Goal: Transaction & Acquisition: Book appointment/travel/reservation

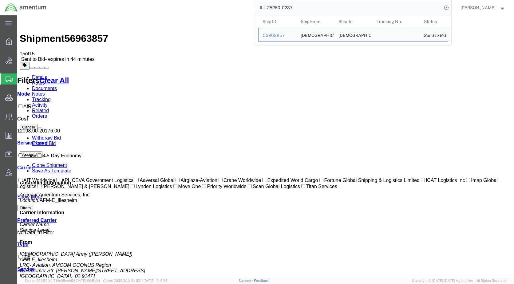
drag, startPoint x: 330, startPoint y: 13, endPoint x: 238, endPoint y: 13, distance: 91.5
click at [238, 13] on div "ILL-25260-0237 Ship ID Ship From Ship To Tracking Nu. Status Ship ID 56963857 S…" at bounding box center [251, 7] width 400 height 15
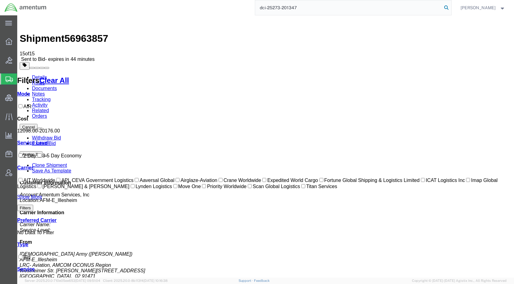
type input "dci-25273-201347"
click at [450, 5] on icon at bounding box center [446, 7] width 9 height 9
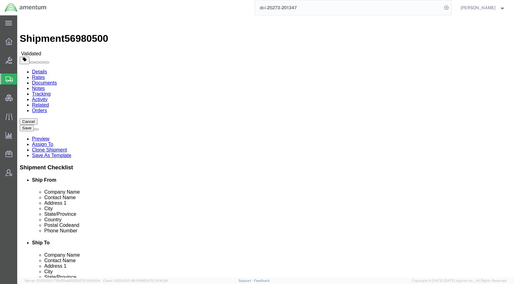
select select
select select "42749"
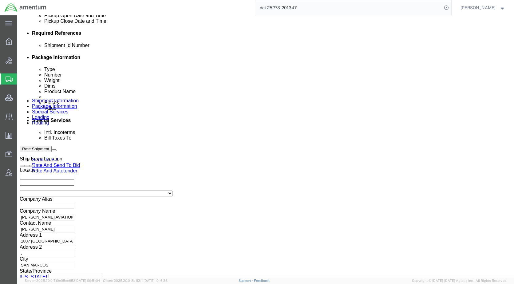
scroll to position [307, 0]
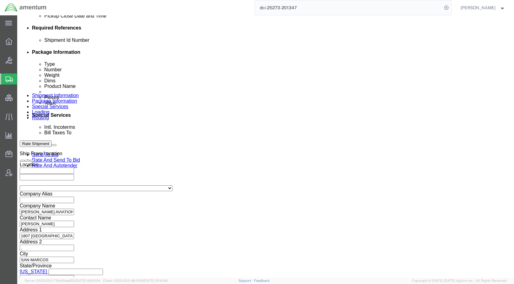
drag, startPoint x: 267, startPoint y: 119, endPoint x: 292, endPoint y: 122, distance: 25.3
click icon
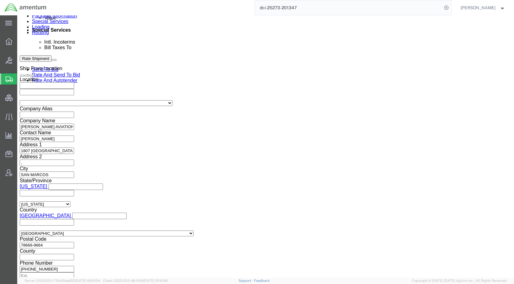
scroll to position [398, 0]
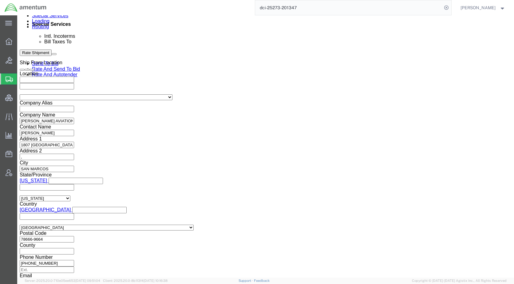
click icon
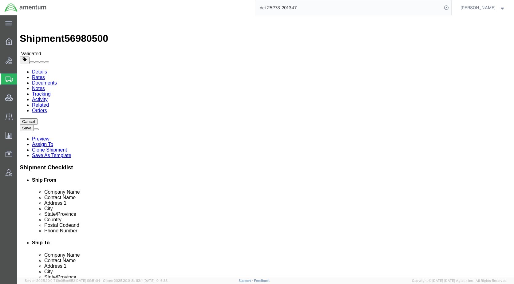
click button "Rate Shipment"
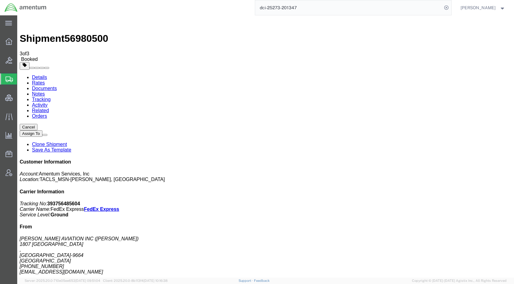
click at [22, 75] on span "Shipments" at bounding box center [19, 79] width 5 height 12
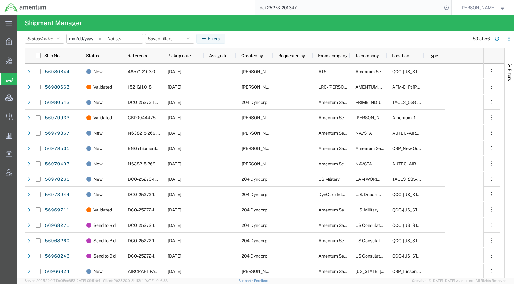
click at [0, 0] on span "Create Shipment" at bounding box center [0, 0] width 0 height 0
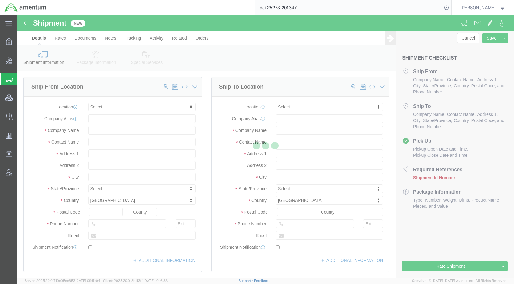
select select
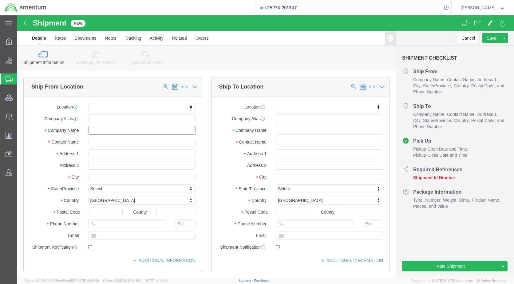
click input "text"
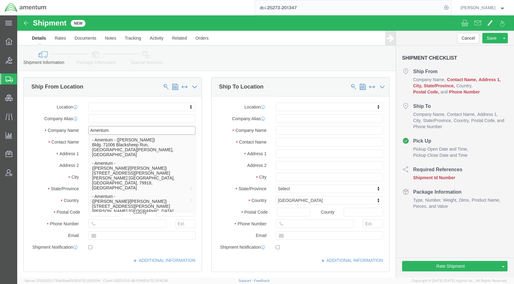
type input "Amentum"
click input "text"
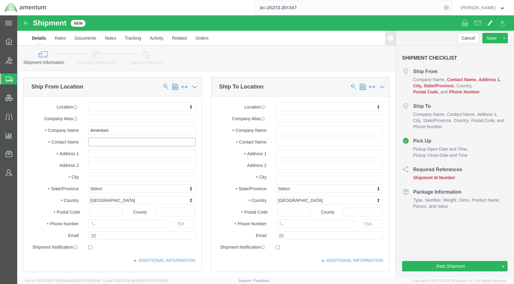
click input "text"
paste input "[PERSON_NAME]"
type input "[PERSON_NAME]"
paste input "[STREET_ADDRESS][PERSON_NAME]"
type input "[STREET_ADDRESS][PERSON_NAME]"
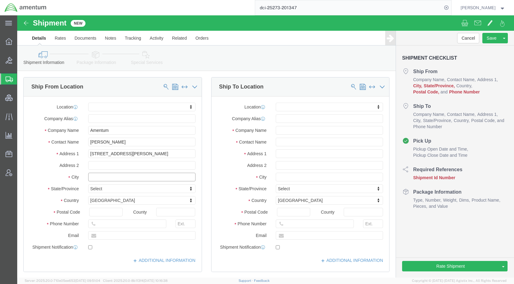
click input "text"
type input "Aiken"
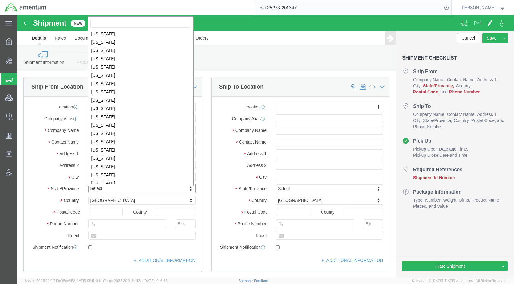
scroll to position [308, 0]
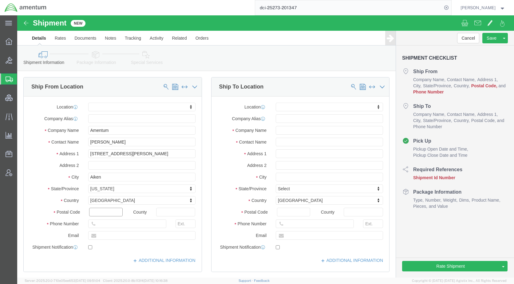
click input "text"
type input "29801"
paste input "803) 522-3082"
click input "803) 522-3082"
type input "[PHONE_NUMBER]"
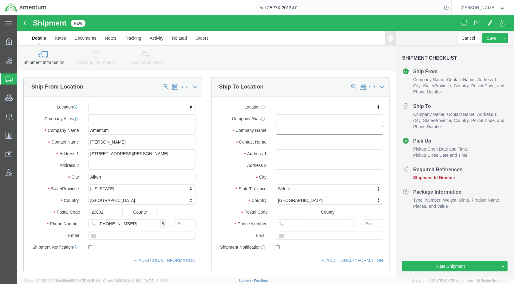
click input "text"
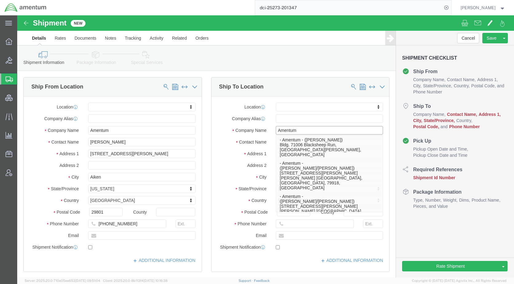
type input "Amentum"
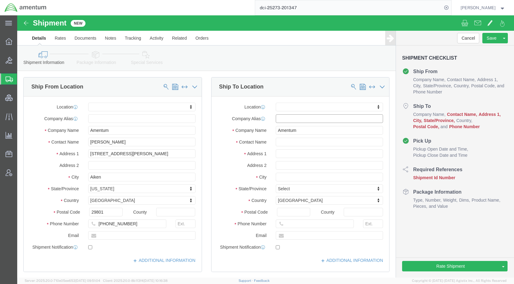
click input "text"
paste input "[PERSON_NAME]"
type input "[PERSON_NAME]"
paste input "[STREET_ADDRESS]"
type input "[STREET_ADDRESS]"
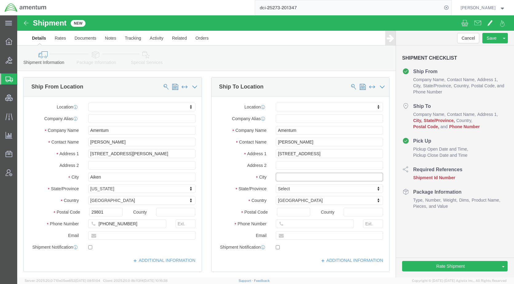
paste input "Richland"
type input "Richland"
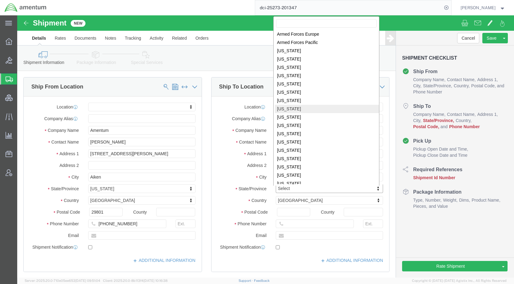
scroll to position [319, 0]
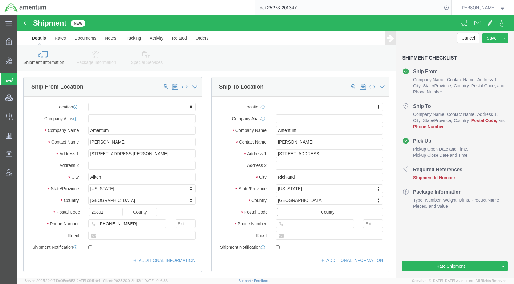
paste input "99353"
type input "99353"
paste input "[PHONE_NUMBER]"
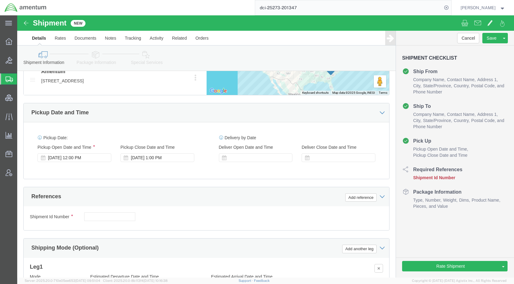
scroll to position [307, 0]
type input "[PHONE_NUMBER]"
click input "text"
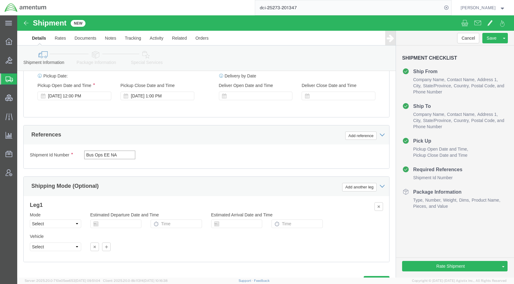
scroll to position [396, 0]
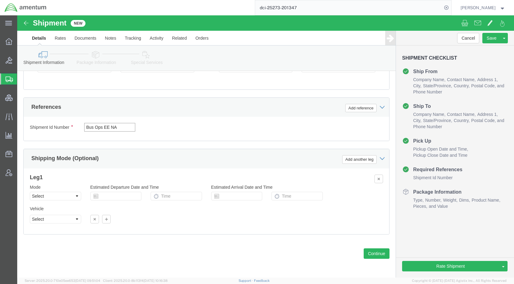
type input "Bus Ops EE NA"
click select "Select Air Less than Truckload Multi-Leg Ocean Freight Rail Small Parcel Truckl…"
click div "Shipping Mode (Optional) Add another leg"
drag, startPoint x: 78, startPoint y: 42, endPoint x: 83, endPoint y: 44, distance: 4.9
click icon
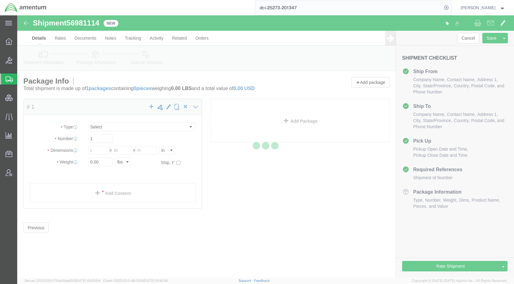
select select "CBOX"
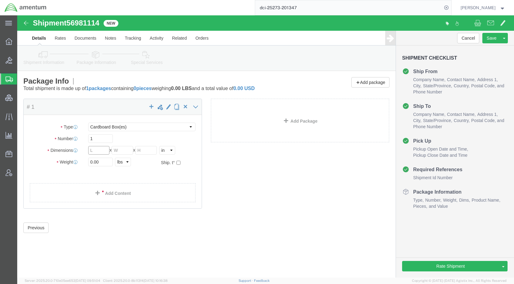
click input "text"
type input "13"
type input "10"
type input "6"
type input "8"
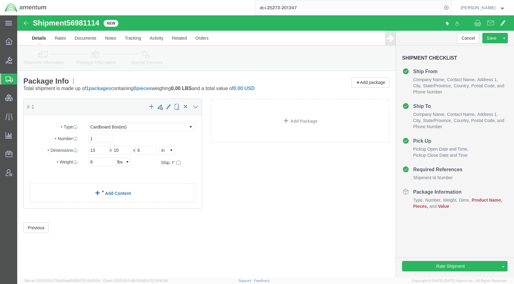
click link "Add Content"
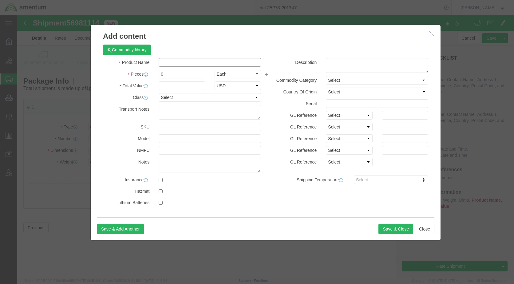
drag, startPoint x: 161, startPoint y: 45, endPoint x: 164, endPoint y: 49, distance: 4.8
click input "text"
type input "documents"
click div "Commodity library"
drag, startPoint x: 154, startPoint y: 61, endPoint x: 136, endPoint y: 61, distance: 17.8
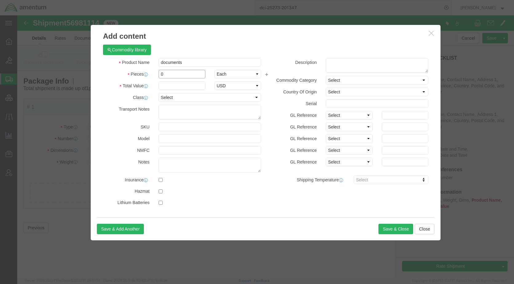
click div "Pieces 0 Select Bag Barrels 100Board Feet Bottle Box Blister Pack Carats Can Ca…"
type input "150"
click input "text"
type input "10"
click div "Commodity library Product Name documents documents Pieces 150 Select Bag Barrel…"
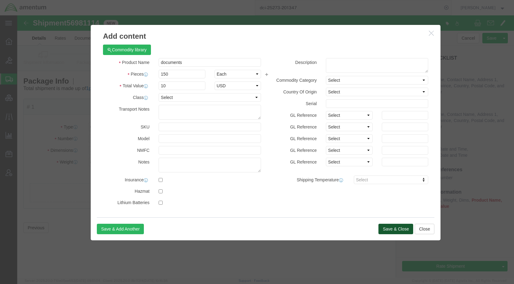
click button "Save & Close"
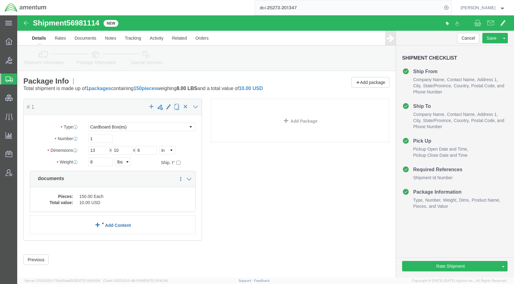
click link "Add Content"
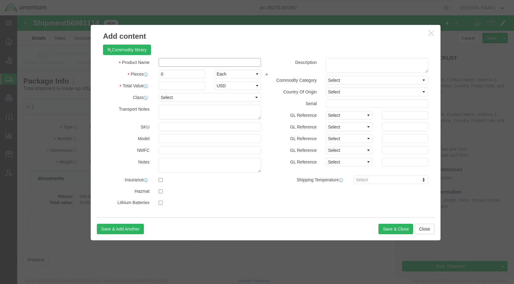
click input "text"
type input "amentum brand material"
drag, startPoint x: 162, startPoint y: 61, endPoint x: 139, endPoint y: 61, distance: 23.0
click div "0"
type input "6"
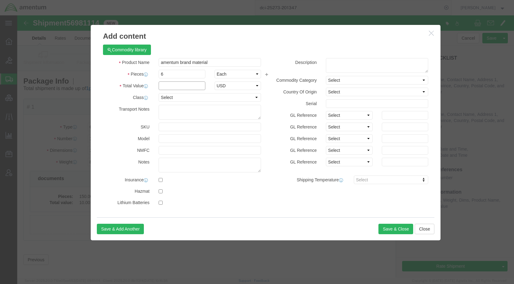
click input "text"
type input "90"
click button "Save & Close"
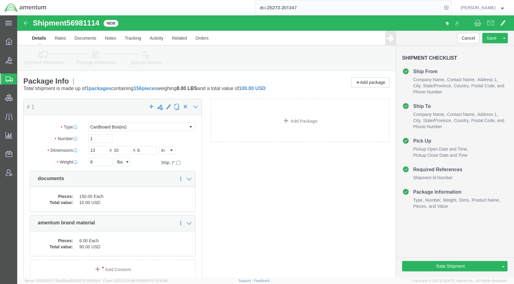
click icon
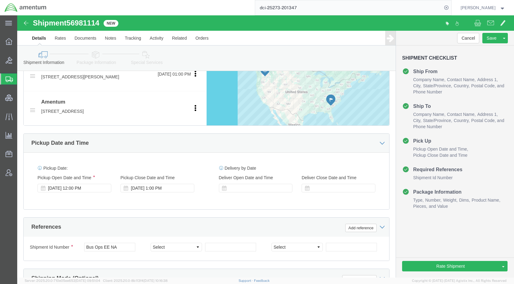
scroll to position [246, 0]
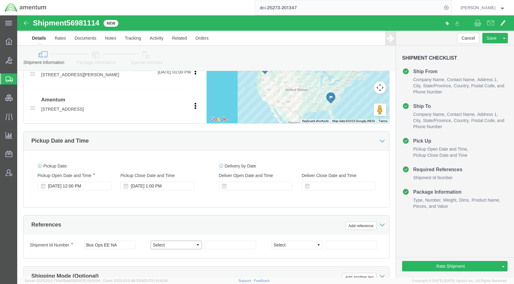
click select "Select Account Type Activity ID Airline Appointment Number ASN Batch Request # …"
select select "PROJNUM"
click select "Select Account Type Activity ID Airline Appointment Number ASN Batch Request # …"
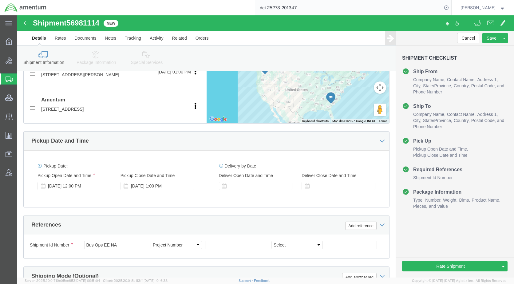
paste input "OVHD.100599.00000"
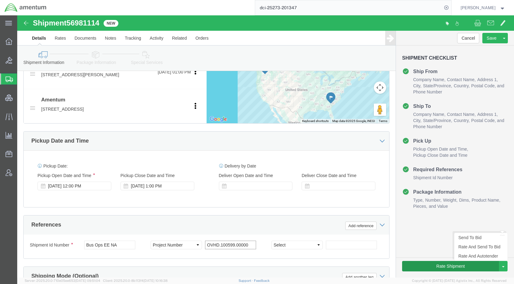
type input "OVHD.100599.00000"
click button "Rate Shipment"
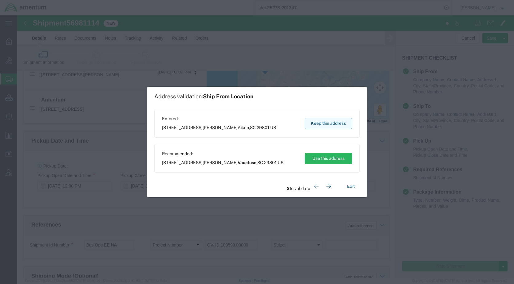
click at [319, 123] on button "Keep this address" at bounding box center [327, 123] width 47 height 11
click at [320, 123] on button "Keep this address" at bounding box center [327, 123] width 47 height 11
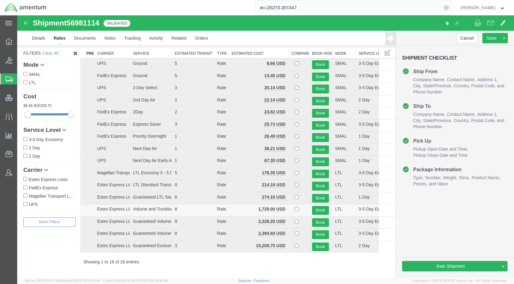
scroll to position [0, 0]
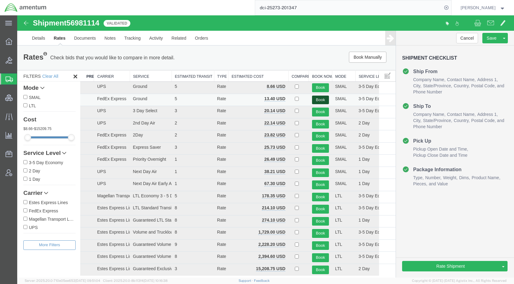
click at [315, 99] on button "Book" at bounding box center [320, 100] width 17 height 9
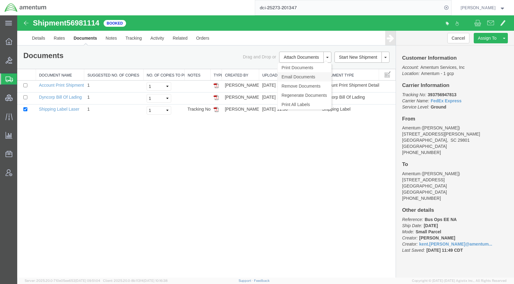
click at [300, 76] on link "Email Documents" at bounding box center [303, 76] width 53 height 9
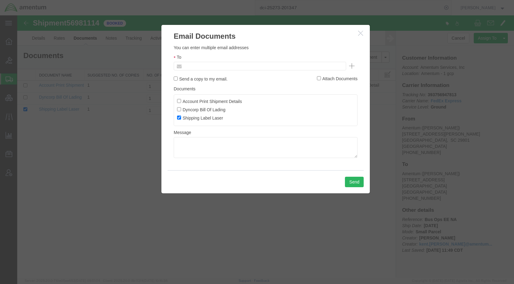
click at [249, 65] on input "text" at bounding box center [218, 66] width 72 height 8
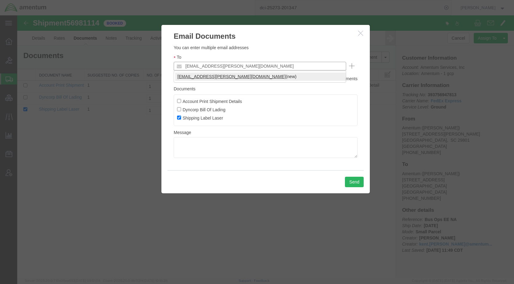
type input "[EMAIL_ADDRESS][PERSON_NAME][DOMAIN_NAME]"
click at [356, 180] on button "Send" at bounding box center [354, 182] width 19 height 10
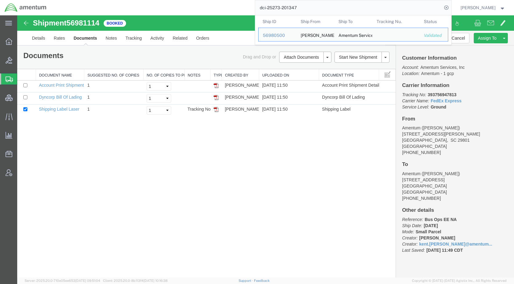
drag, startPoint x: 266, startPoint y: 10, endPoint x: 230, endPoint y: 11, distance: 35.6
click at [230, 11] on div "dci-25273-201347 Ship ID Ship From Ship To Tracking Nu. Status Ship ID 56980500…" at bounding box center [251, 7] width 400 height 15
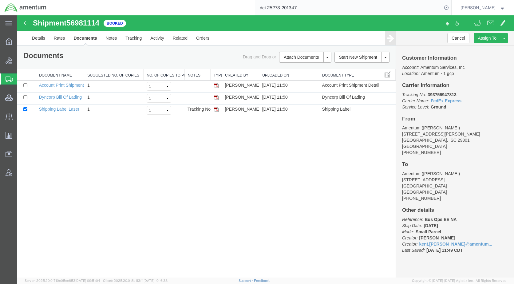
paste input "56980663"
type input "56980663"
click at [450, 7] on icon at bounding box center [446, 7] width 9 height 9
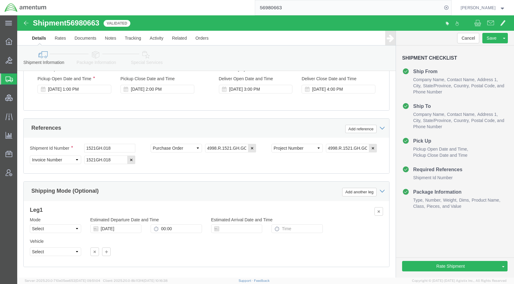
scroll to position [369, 0]
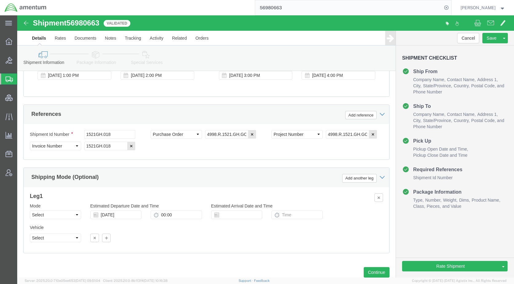
click link "Package Information"
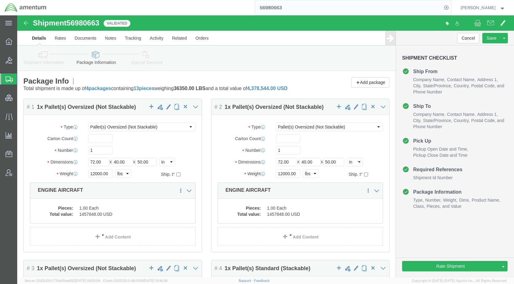
click icon
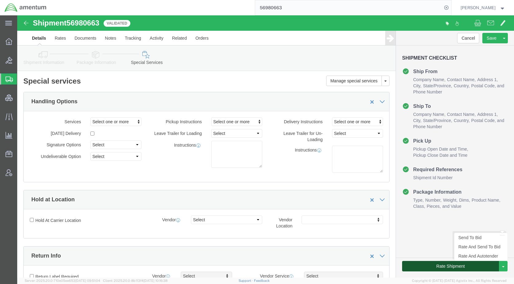
click button "Rate Shipment"
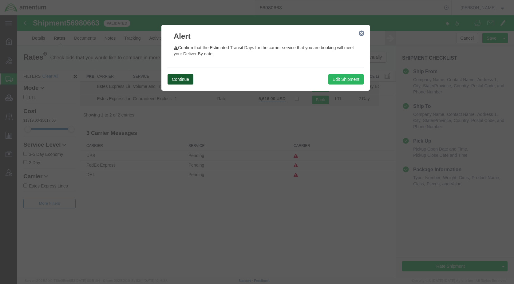
click at [174, 79] on button "Continue" at bounding box center [180, 79] width 26 height 10
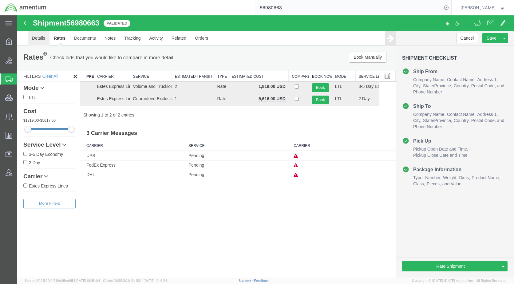
click at [37, 39] on link "Details" at bounding box center [39, 38] width 22 height 15
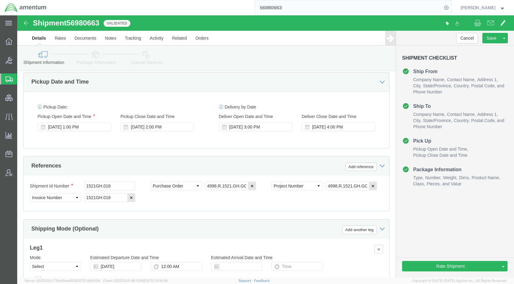
scroll to position [307, 0]
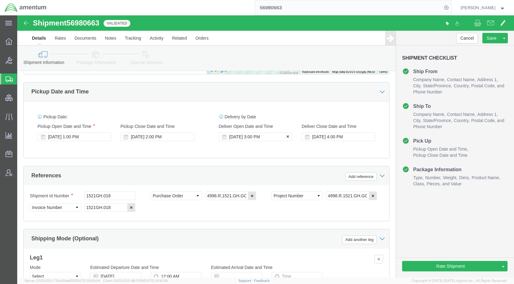
click div "[DATE] 3:00 PM"
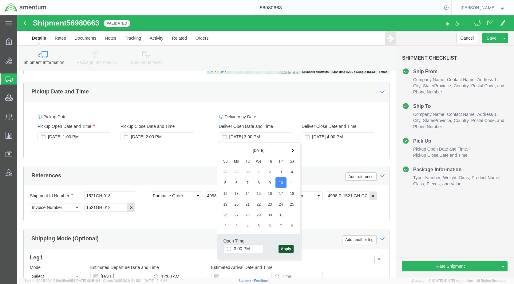
click button "Apply"
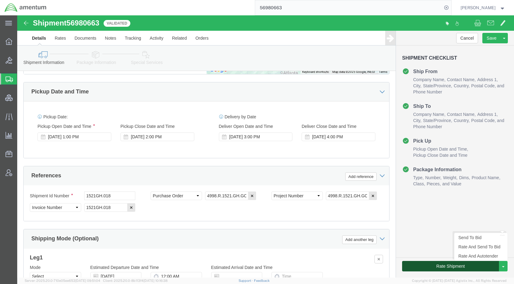
click button "Rate Shipment"
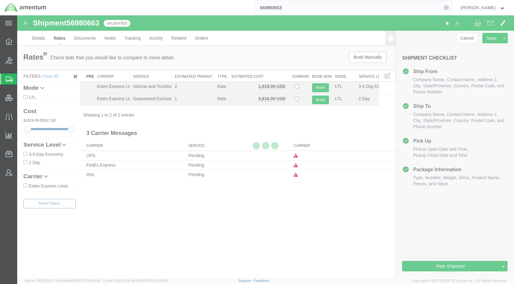
scroll to position [0, 0]
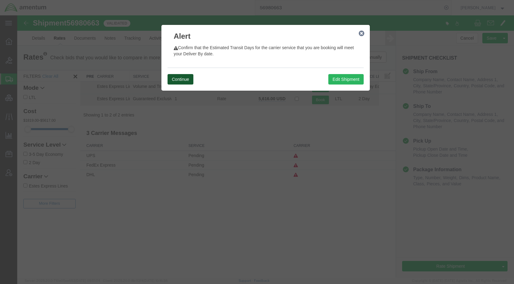
click at [185, 78] on button "Continue" at bounding box center [180, 79] width 26 height 10
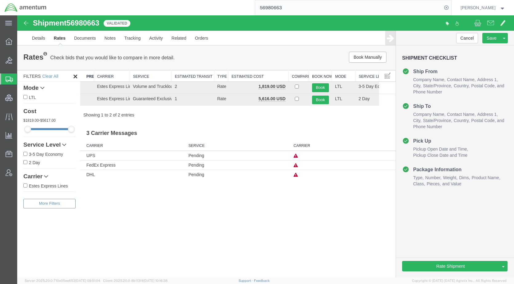
click at [294, 165] on icon at bounding box center [295, 165] width 4 height 4
click at [221, 124] on h3 "3 Carrier Messages" at bounding box center [237, 131] width 315 height 14
click at [296, 166] on icon at bounding box center [295, 165] width 4 height 4
click at [35, 40] on link "Details" at bounding box center [39, 38] width 22 height 15
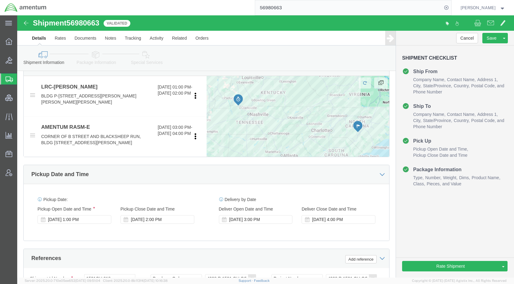
scroll to position [307, 0]
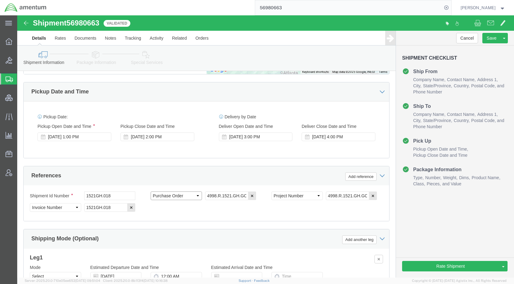
click select "Select Account Type Activity ID Airline Appointment Number ASN Batch Request # …"
select select "PROJNUM"
click select "Select Account Type Activity ID Airline Appointment Number ASN Batch Request # …"
click icon "button"
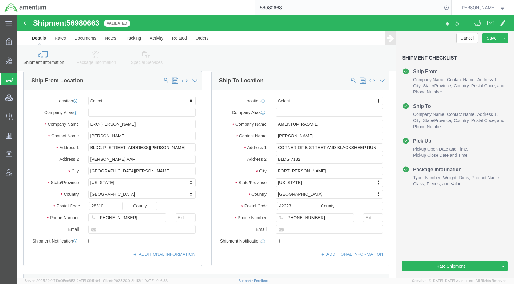
scroll to position [0, 0]
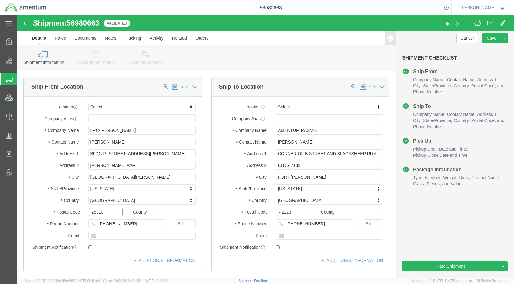
drag, startPoint x: 82, startPoint y: 198, endPoint x: 69, endPoint y: 199, distance: 13.5
click div "28310"
drag, startPoint x: 279, startPoint y: 198, endPoint x: 252, endPoint y: 196, distance: 26.5
click div "42223"
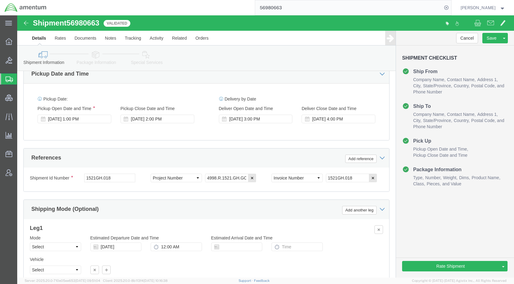
scroll to position [338, 0]
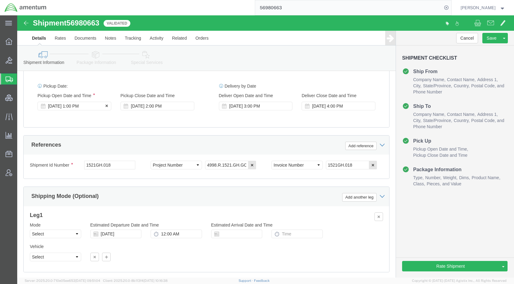
click div "[DATE] 1:00 PM"
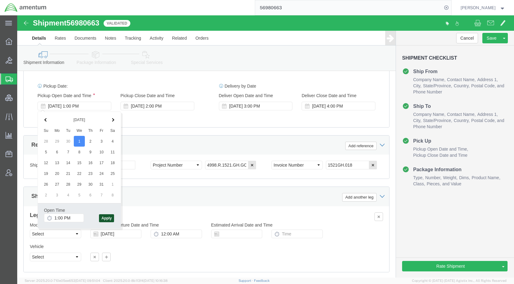
click button "Apply"
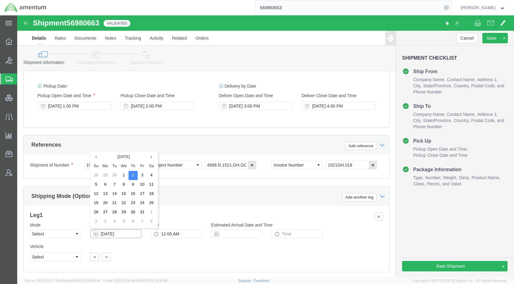
drag, startPoint x: 117, startPoint y: 219, endPoint x: 67, endPoint y: 221, distance: 50.4
click div "Mode Select Air Less than Truckload Multi-Leg Ocean Freight Rail Small Parcel T…"
click div "Leg 1 Mode Select Air Less than Truckload Multi-Leg Ocean Freight Rail Small Pa…"
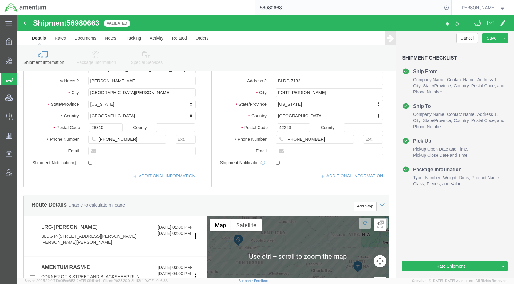
scroll to position [0, 0]
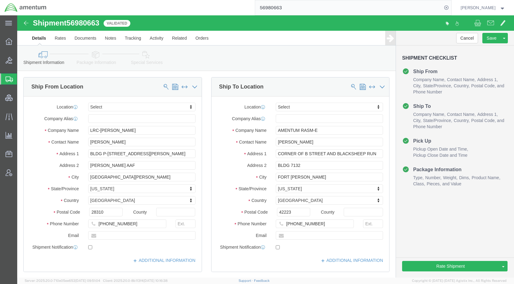
drag, startPoint x: 80, startPoint y: 41, endPoint x: 83, endPoint y: 43, distance: 3.3
click icon
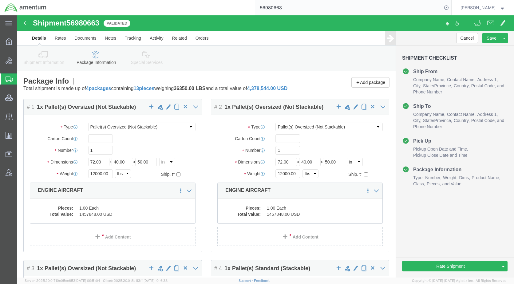
click icon
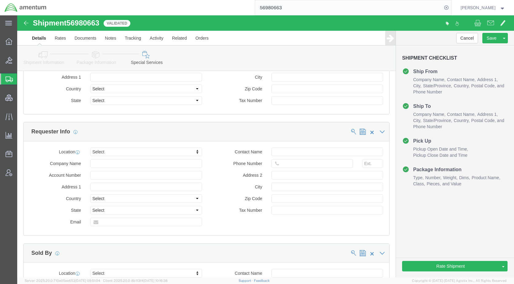
scroll to position [399, 0]
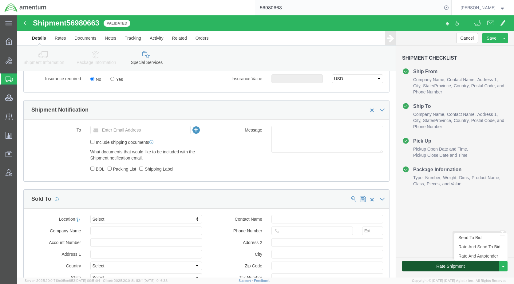
click button "Rate Shipment"
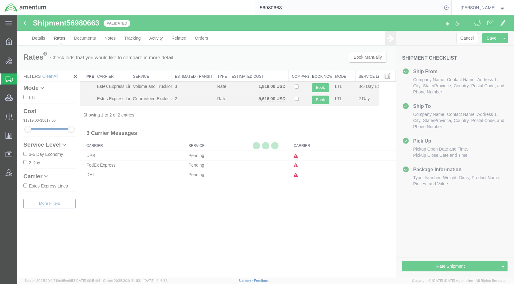
scroll to position [0, 0]
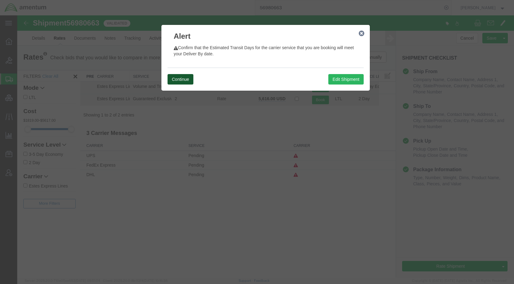
click at [182, 76] on button "Continue" at bounding box center [180, 79] width 26 height 10
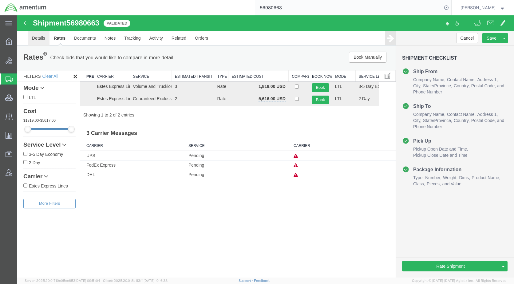
click at [36, 39] on link "Details" at bounding box center [39, 38] width 22 height 15
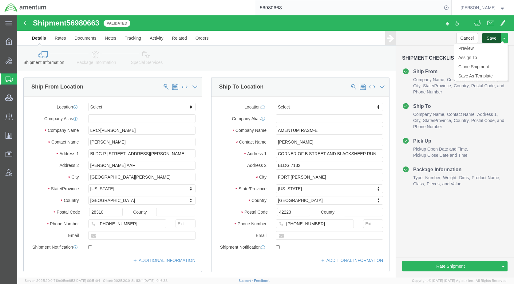
click button "Save"
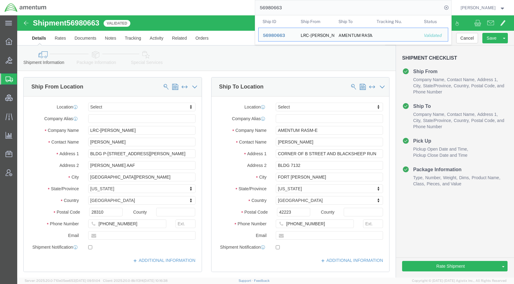
drag, startPoint x: 304, startPoint y: 8, endPoint x: 263, endPoint y: 10, distance: 41.5
click at [263, 10] on div "56980663 Ship ID Ship From Ship To Tracking Nu. Status Ship ID 56980663 Ship Fr…" at bounding box center [251, 7] width 400 height 15
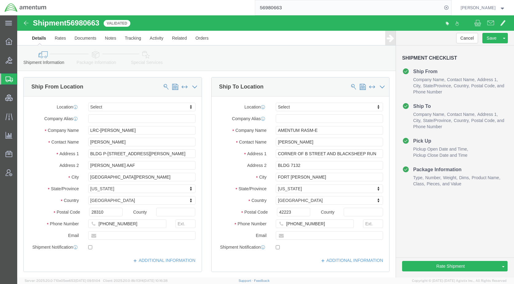
paste input "1114"
type input "56981114"
click at [450, 7] on icon at bounding box center [446, 7] width 9 height 9
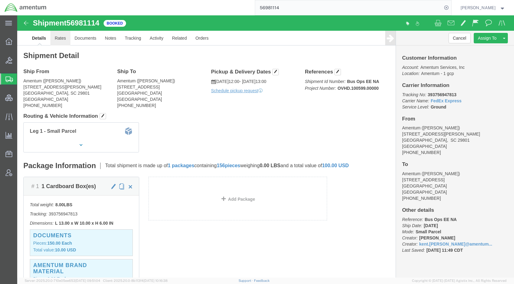
drag, startPoint x: 45, startPoint y: 22, endPoint x: 49, endPoint y: 25, distance: 5.1
click link "Rates"
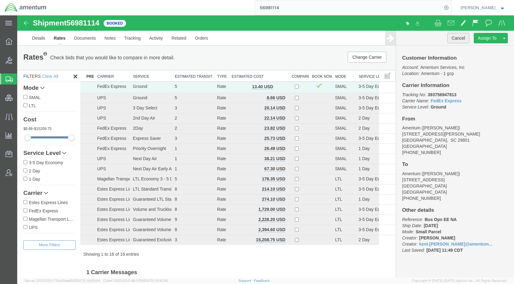
click at [451, 37] on button "Cancel" at bounding box center [458, 38] width 22 height 10
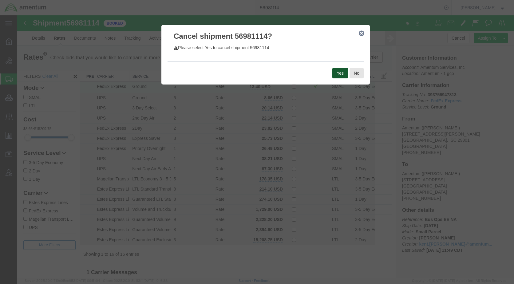
click at [333, 74] on button "Yes" at bounding box center [340, 73] width 16 height 10
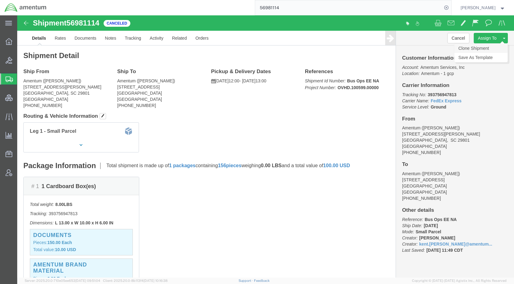
click link "Clone Shipment"
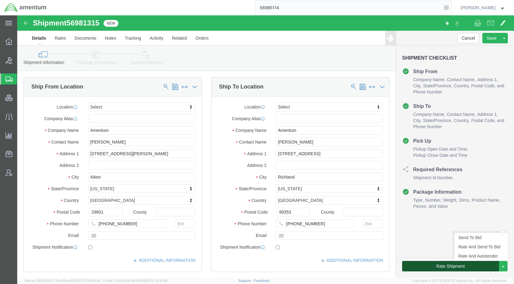
click button "Rate Shipment"
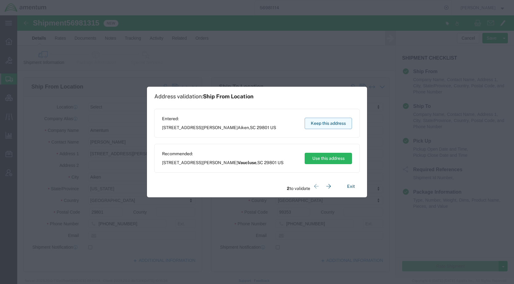
click at [324, 126] on button "Keep this address" at bounding box center [327, 123] width 47 height 11
click at [315, 126] on button "Keep this address" at bounding box center [327, 123] width 47 height 11
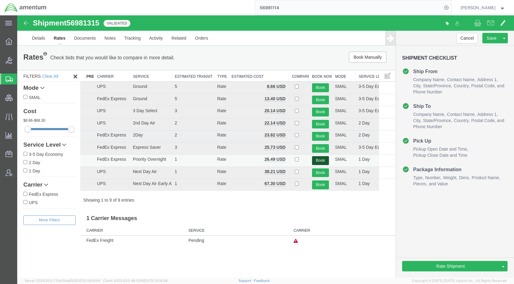
click at [319, 161] on button "Book" at bounding box center [320, 160] width 17 height 9
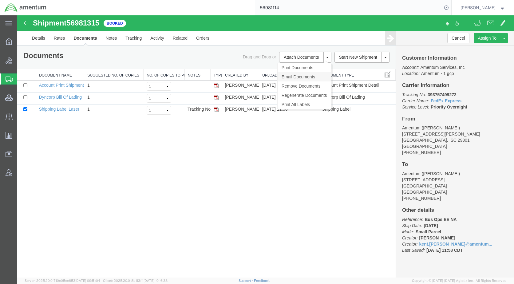
click at [298, 76] on link "Email Documents" at bounding box center [303, 76] width 53 height 9
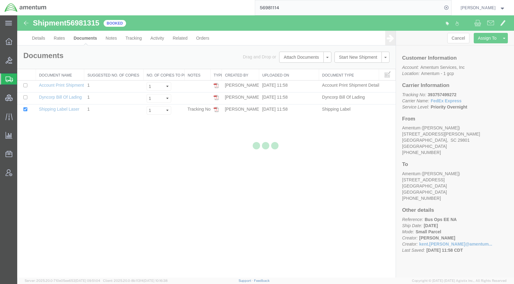
checkbox input "true"
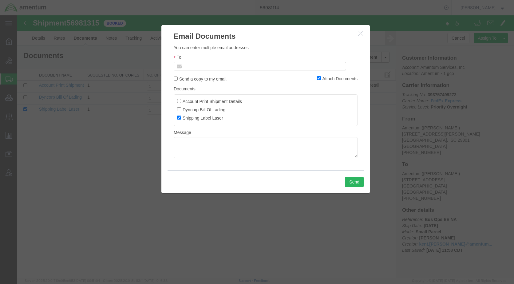
click at [252, 67] on input "text" at bounding box center [218, 66] width 72 height 8
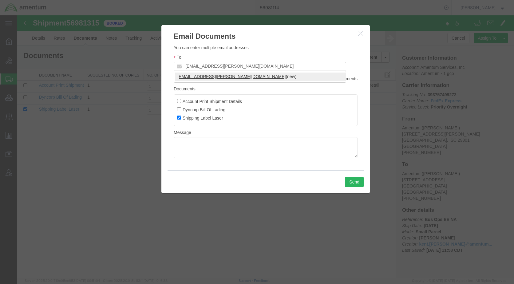
type input "[EMAIL_ADDRESS][PERSON_NAME][DOMAIN_NAME]"
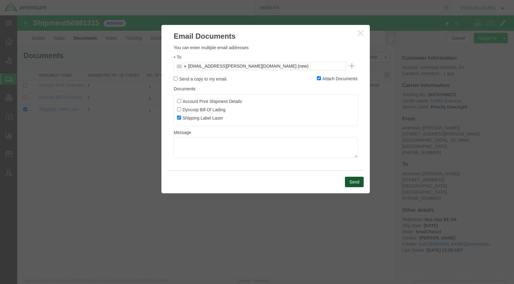
click at [352, 179] on button "Send" at bounding box center [354, 182] width 19 height 10
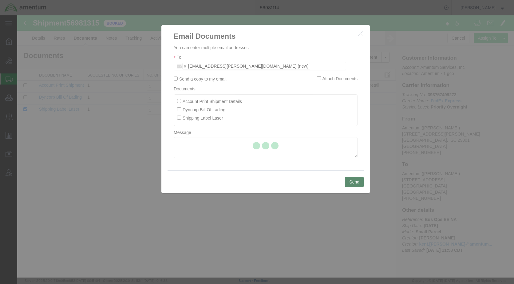
checkbox input "false"
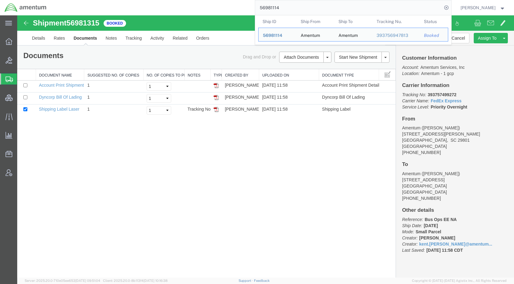
drag, startPoint x: 319, startPoint y: 7, endPoint x: 248, endPoint y: 10, distance: 71.3
click at [248, 10] on div "56981114 Ship ID Ship From Ship To Tracking Nu. Status Ship ID 56981114 Ship Fr…" at bounding box center [251, 7] width 400 height 15
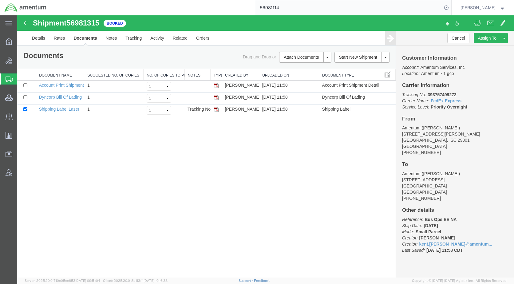
paste input "ILL-25260-0237"
click at [450, 7] on icon at bounding box center [446, 7] width 9 height 9
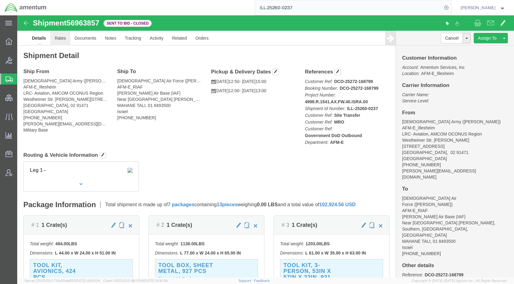
drag, startPoint x: 37, startPoint y: 23, endPoint x: 41, endPoint y: 28, distance: 5.9
click link "Rates"
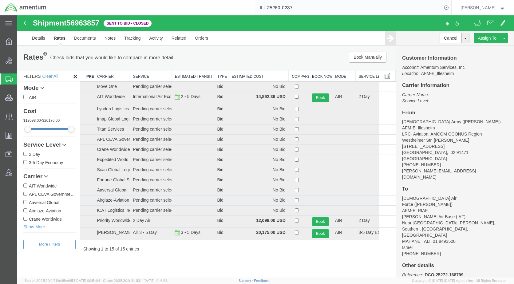
click at [258, 76] on th "Estimated Cost" at bounding box center [258, 75] width 60 height 11
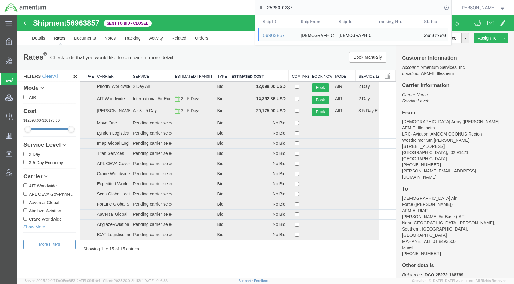
click at [396, 5] on input "ILL-25260-0237" at bounding box center [348, 7] width 187 height 15
drag, startPoint x: 268, startPoint y: 13, endPoint x: 237, endPoint y: 13, distance: 30.7
click at [231, 13] on div "ILL-25260-0237 Ship ID Ship From Ship To Tracking Nu. Status Ship ID 56963857 S…" at bounding box center [251, 7] width 400 height 15
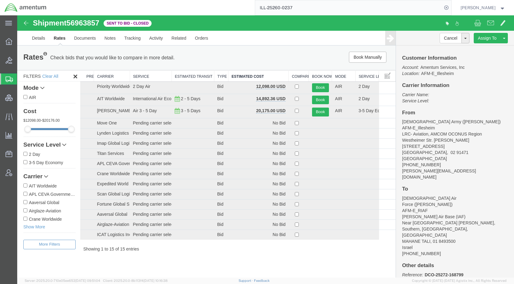
paste input "1-0238"
click at [450, 8] on icon at bounding box center [446, 7] width 9 height 9
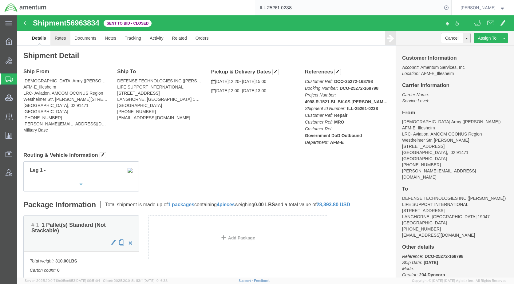
click link "Rates"
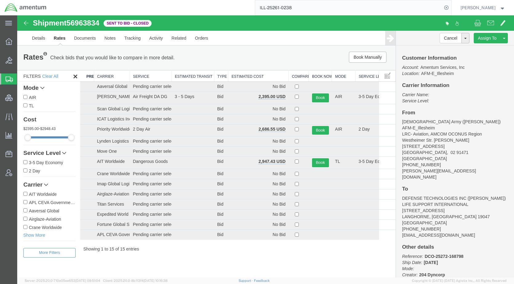
click at [252, 76] on th "Estimated Cost" at bounding box center [258, 75] width 60 height 11
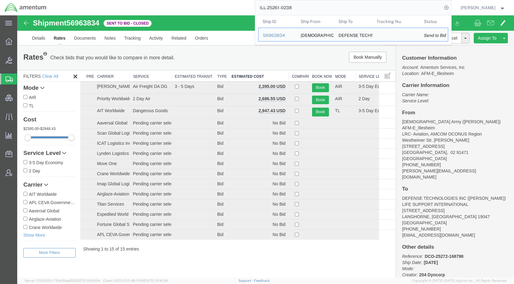
drag, startPoint x: 318, startPoint y: 8, endPoint x: 250, endPoint y: 8, distance: 67.9
click at [250, 8] on div "ILL-25261-0238 Ship ID Ship From Ship To Tracking Nu. Status Ship ID 56963834 S…" at bounding box center [251, 7] width 400 height 15
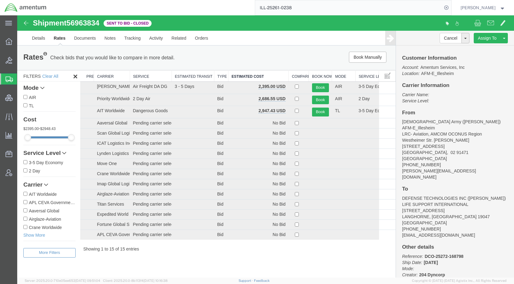
paste input "56981241"
type input "56981241"
click at [450, 8] on icon at bounding box center [446, 7] width 9 height 9
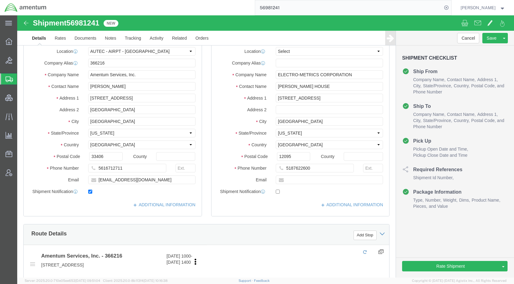
select select "53953"
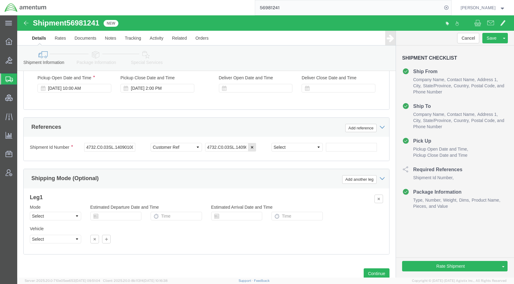
scroll to position [376, 0]
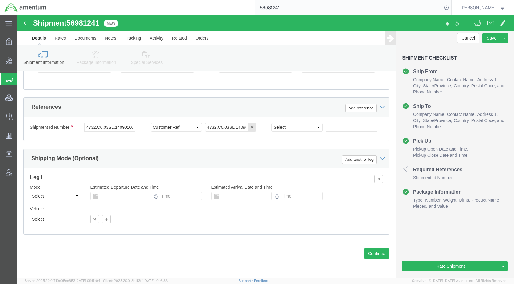
drag, startPoint x: 79, startPoint y: 44, endPoint x: 84, endPoint y: 50, distance: 7.7
click link "Package Information"
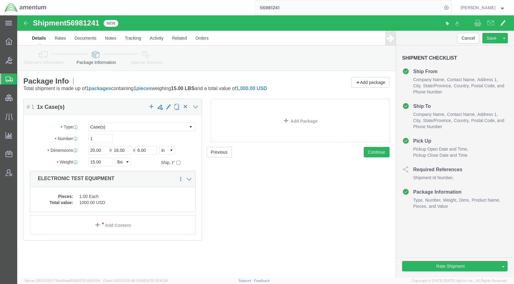
click link "Special Services"
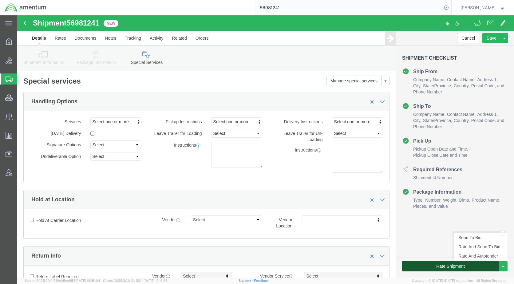
click button "Rate Shipment"
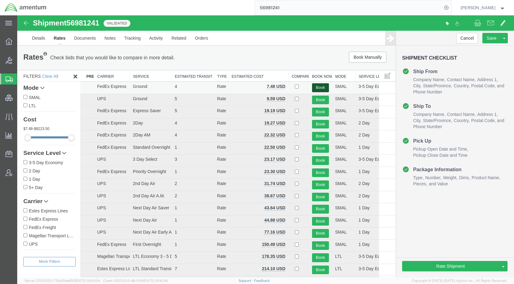
click at [313, 86] on button "Book" at bounding box center [320, 87] width 17 height 9
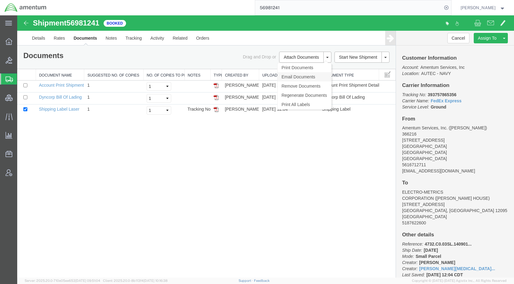
click at [302, 75] on link "Email Documents" at bounding box center [303, 76] width 53 height 9
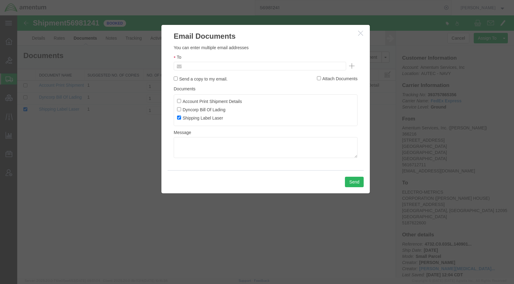
click at [225, 67] on input "text" at bounding box center [218, 66] width 72 height 8
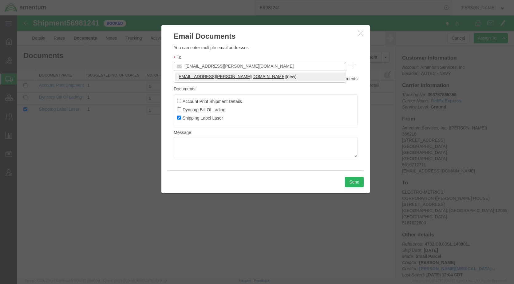
type input "[EMAIL_ADDRESS][PERSON_NAME][DOMAIN_NAME]"
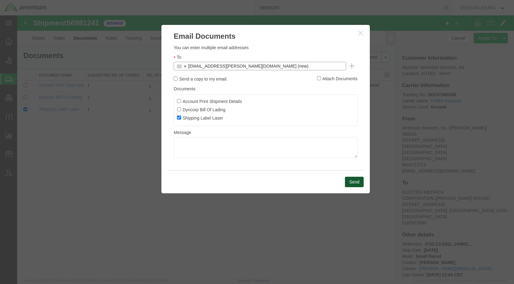
click at [360, 184] on button "Send" at bounding box center [354, 182] width 19 height 10
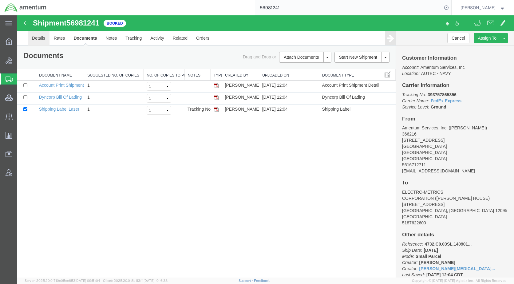
click at [41, 41] on link "Details" at bounding box center [39, 38] width 22 height 15
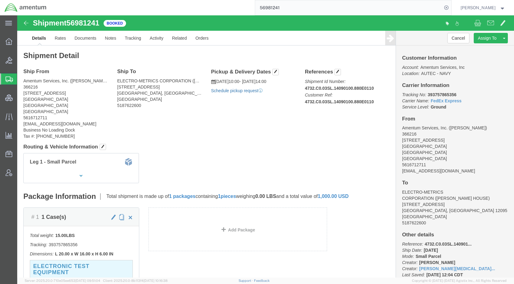
click link "Schedule pickup request"
click div "Leg 1 - Small Parcel"
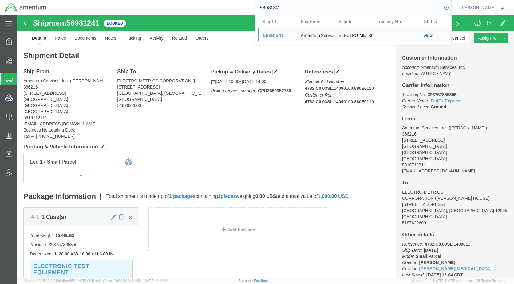
drag, startPoint x: 291, startPoint y: 10, endPoint x: 266, endPoint y: 12, distance: 25.0
click at [266, 12] on input "56981241" at bounding box center [348, 7] width 187 height 15
paste input "736317"
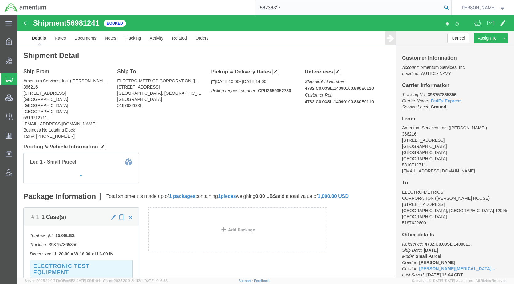
type input "56736317"
drag, startPoint x: 454, startPoint y: 6, endPoint x: 385, endPoint y: 105, distance: 121.0
click at [450, 6] on icon at bounding box center [446, 7] width 9 height 9
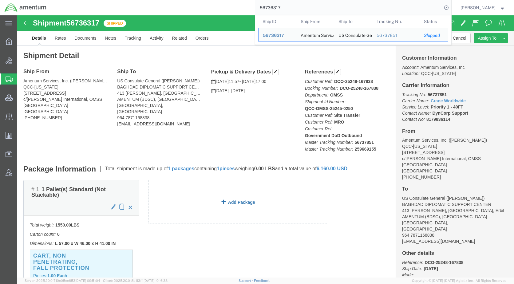
click link "Add Package"
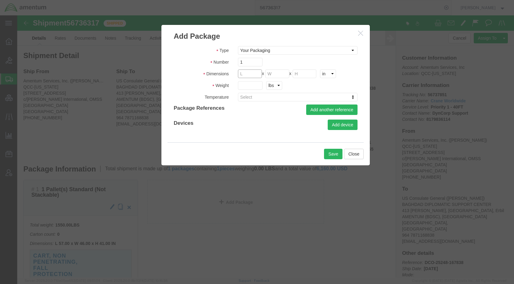
click input "text"
type input "251"
type input "25"
type input "22"
type input "3004"
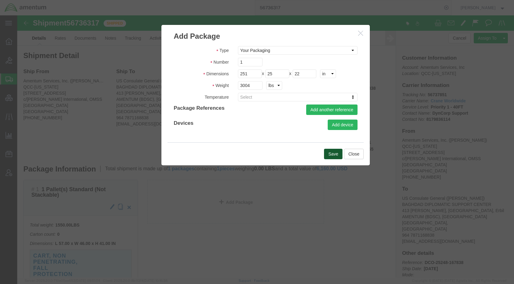
click button "Save"
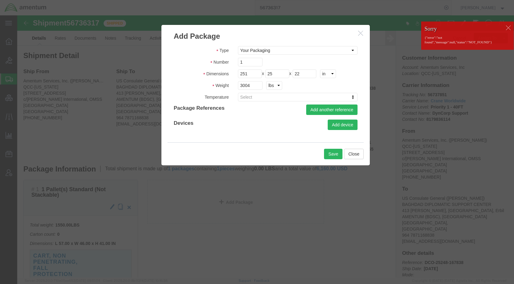
click icon "button"
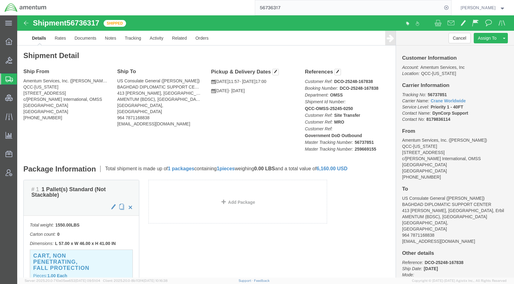
click at [22, 77] on span "Shipments" at bounding box center [19, 79] width 5 height 12
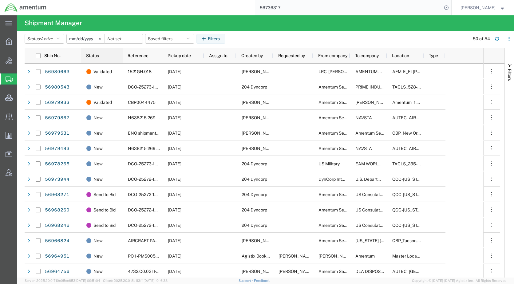
click at [99, 57] on span "Status" at bounding box center [92, 55] width 13 height 5
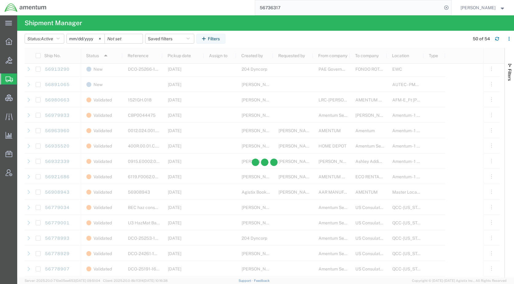
scroll to position [614, 0]
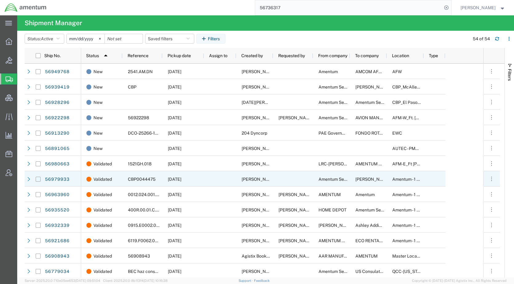
click at [37, 178] on input "Press Space to toggle row selection (unchecked)" at bounding box center [38, 179] width 5 height 5
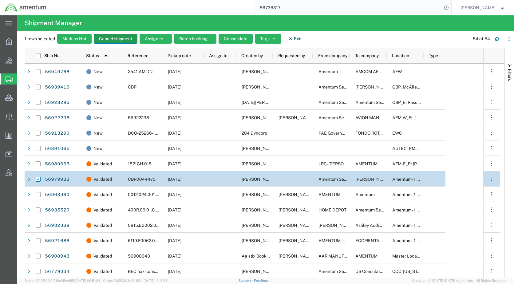
click at [110, 35] on button "Cancel shipment" at bounding box center [116, 39] width 44 height 10
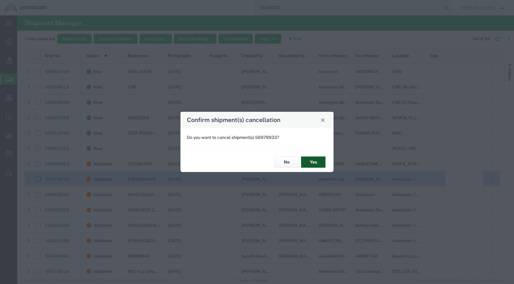
click at [308, 163] on button "Yes" at bounding box center [313, 161] width 25 height 11
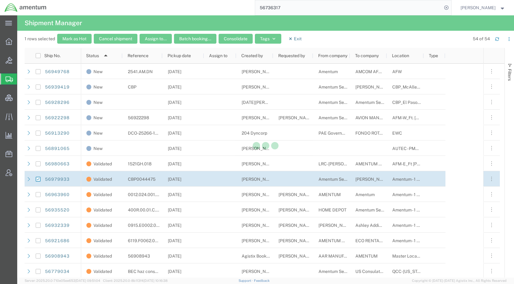
checkbox input "false"
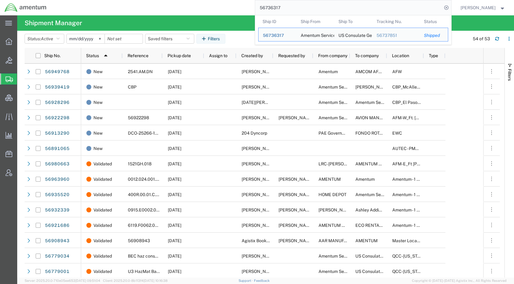
drag, startPoint x: 308, startPoint y: 5, endPoint x: 266, endPoint y: 12, distance: 42.9
click at [266, 12] on input "56736317" at bounding box center [348, 7] width 187 height 15
paste input "980663"
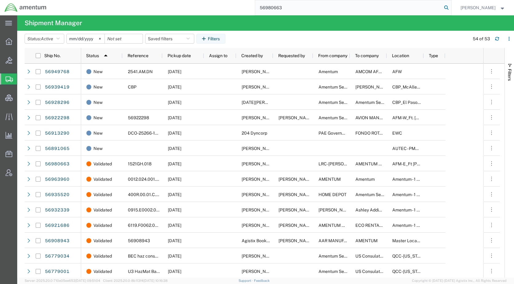
type input "56980663"
click at [450, 6] on icon at bounding box center [446, 7] width 9 height 9
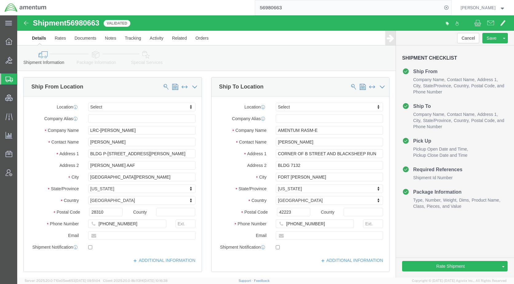
select select
drag, startPoint x: 316, startPoint y: 38, endPoint x: 295, endPoint y: 37, distance: 21.5
click div "Shipment Information Package Information Special Services Loading Routing"
click button "Rate Shipment"
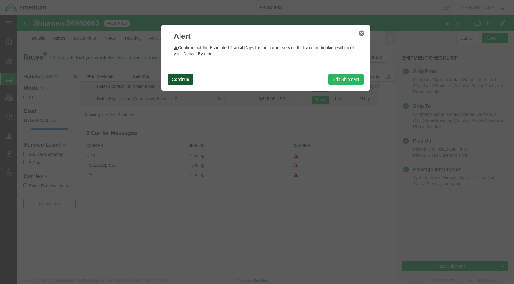
click at [181, 78] on button "Continue" at bounding box center [180, 79] width 26 height 10
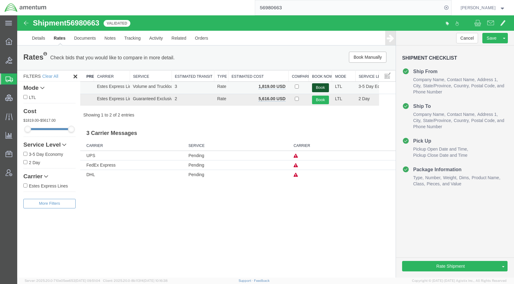
click at [319, 85] on button "Book" at bounding box center [320, 87] width 17 height 9
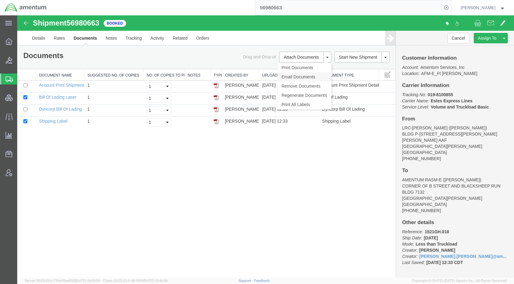
click at [307, 77] on link "Email Documents" at bounding box center [303, 76] width 53 height 9
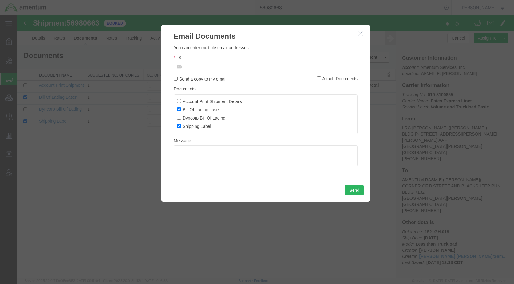
click at [237, 65] on input "text" at bounding box center [218, 66] width 72 height 8
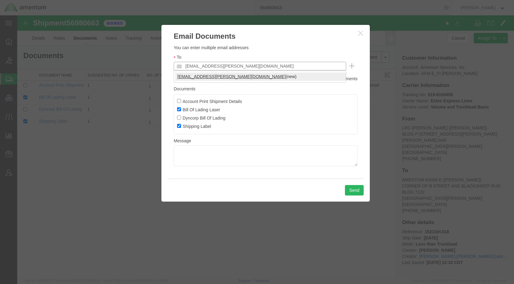
type input "[EMAIL_ADDRESS][PERSON_NAME][DOMAIN_NAME]"
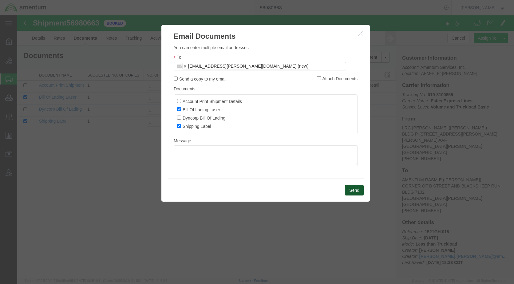
click at [360, 193] on button "Send" at bounding box center [354, 190] width 19 height 10
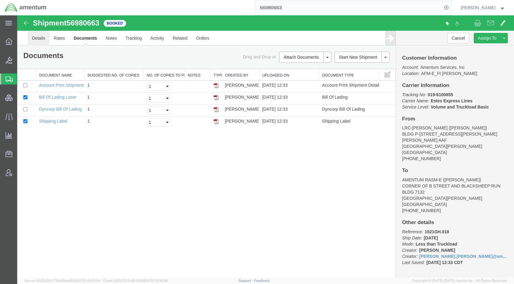
click at [32, 36] on link "Details" at bounding box center [39, 38] width 22 height 15
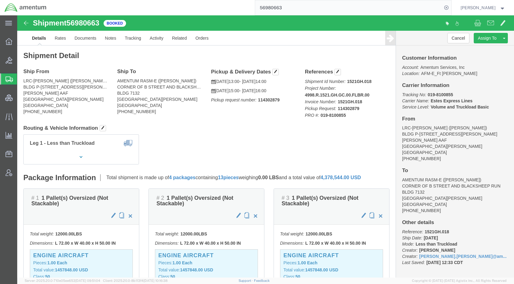
drag, startPoint x: 324, startPoint y: 136, endPoint x: 313, endPoint y: 178, distance: 43.4
click div "Leg 1 - Less than Truckload"
